Goal: Task Accomplishment & Management: Use online tool/utility

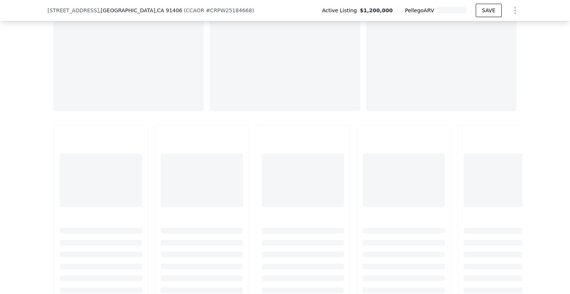
scroll to position [814, 0]
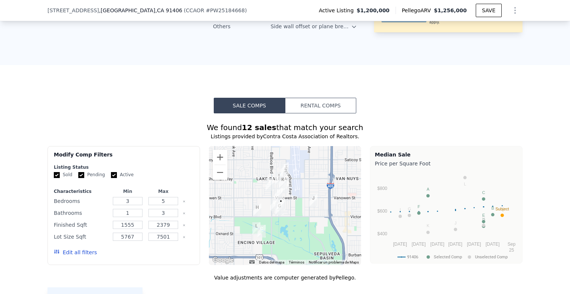
click at [332, 103] on button "Rental Comps" at bounding box center [320, 106] width 71 height 16
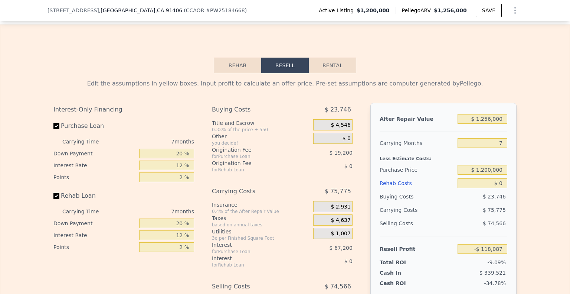
scroll to position [1111, 0]
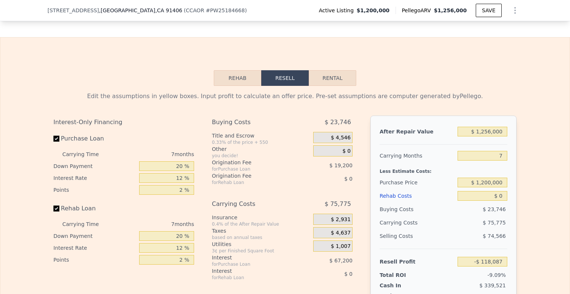
click at [353, 86] on button "Rental" at bounding box center [333, 78] width 48 height 16
select select "30"
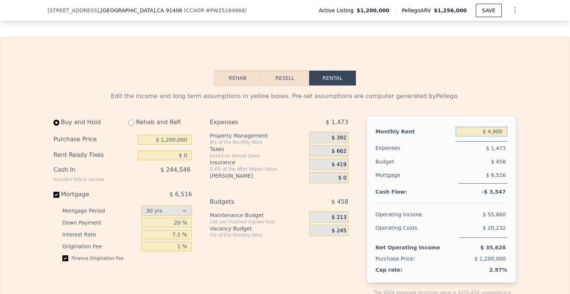
click at [497, 136] on input "$ 4,900" at bounding box center [482, 132] width 52 height 10
type input "$ 5,000"
click at [172, 144] on input "$ 1,200,000" at bounding box center [165, 140] width 54 height 10
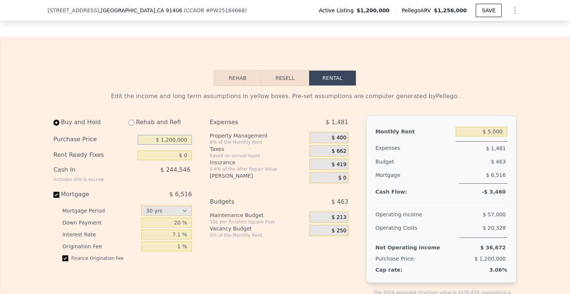
click at [172, 144] on input "$ 1,200,000" at bounding box center [165, 140] width 54 height 10
type input "$ 800,000"
drag, startPoint x: 496, startPoint y: 141, endPoint x: 500, endPoint y: 102, distance: 38.9
click at [497, 136] on input "$ 5,000" at bounding box center [482, 132] width 52 height 10
click at [494, 136] on input "$ 5,000" at bounding box center [482, 132] width 52 height 10
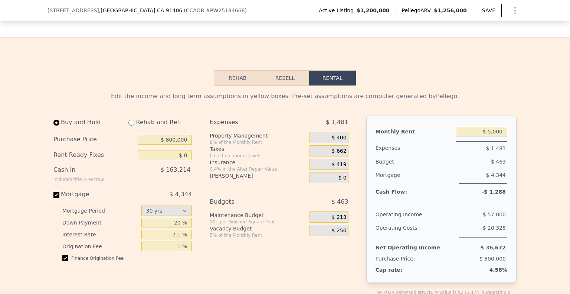
click at [490, 136] on input "$ 5,000" at bounding box center [482, 132] width 52 height 10
click at [492, 136] on input "$ 5,000" at bounding box center [482, 132] width 52 height 10
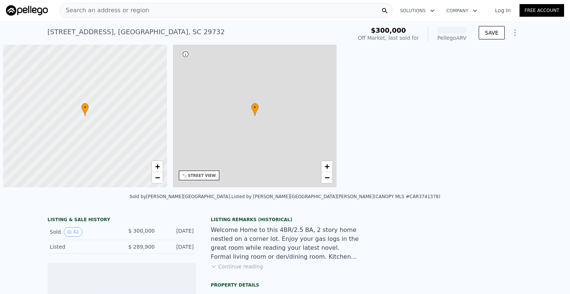
scroll to position [0, 3]
